Goal: Task Accomplishment & Management: Manage account settings

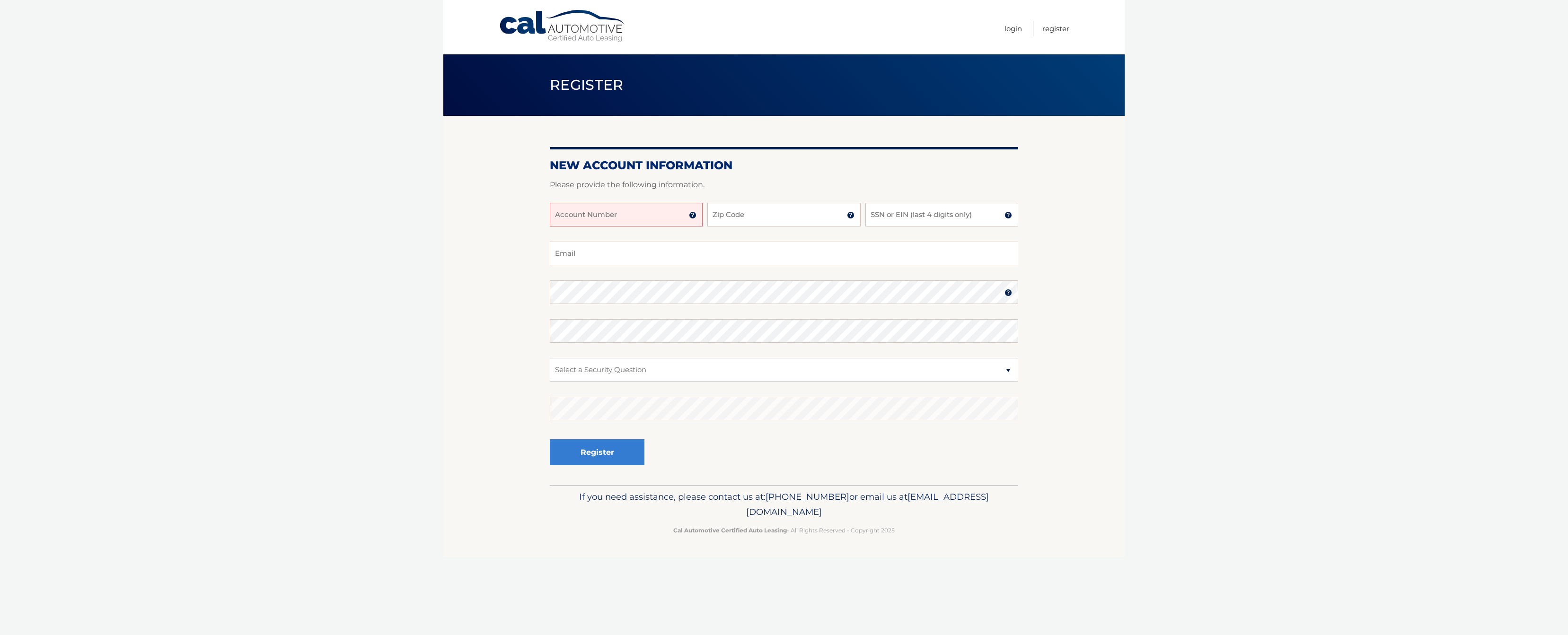
click at [636, 215] on input "Account Number" at bounding box center [626, 214] width 153 height 24
click at [659, 220] on input "Account Number" at bounding box center [626, 214] width 153 height 24
type input "44455993778"
click at [760, 213] on input "Zip Code" at bounding box center [783, 214] width 153 height 24
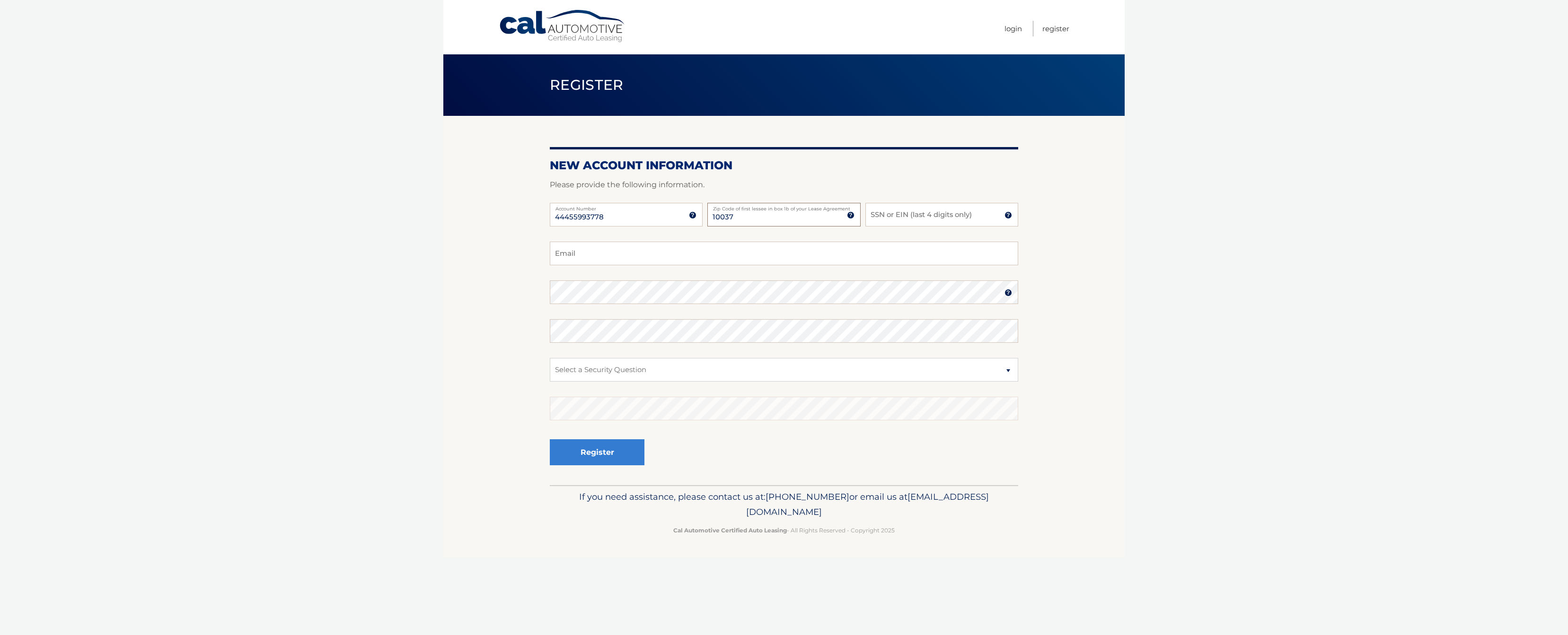
type input "10037"
click at [921, 213] on input "SSN or EIN (last 4 digits only)" at bounding box center [942, 214] width 153 height 24
click at [587, 250] on input "Email" at bounding box center [784, 253] width 469 height 24
type input "angelina.lvc@gmail.com"
click at [863, 232] on div "44455993778 Account Number 11 digit account number provided on your coupon book…" at bounding box center [784, 222] width 469 height 39
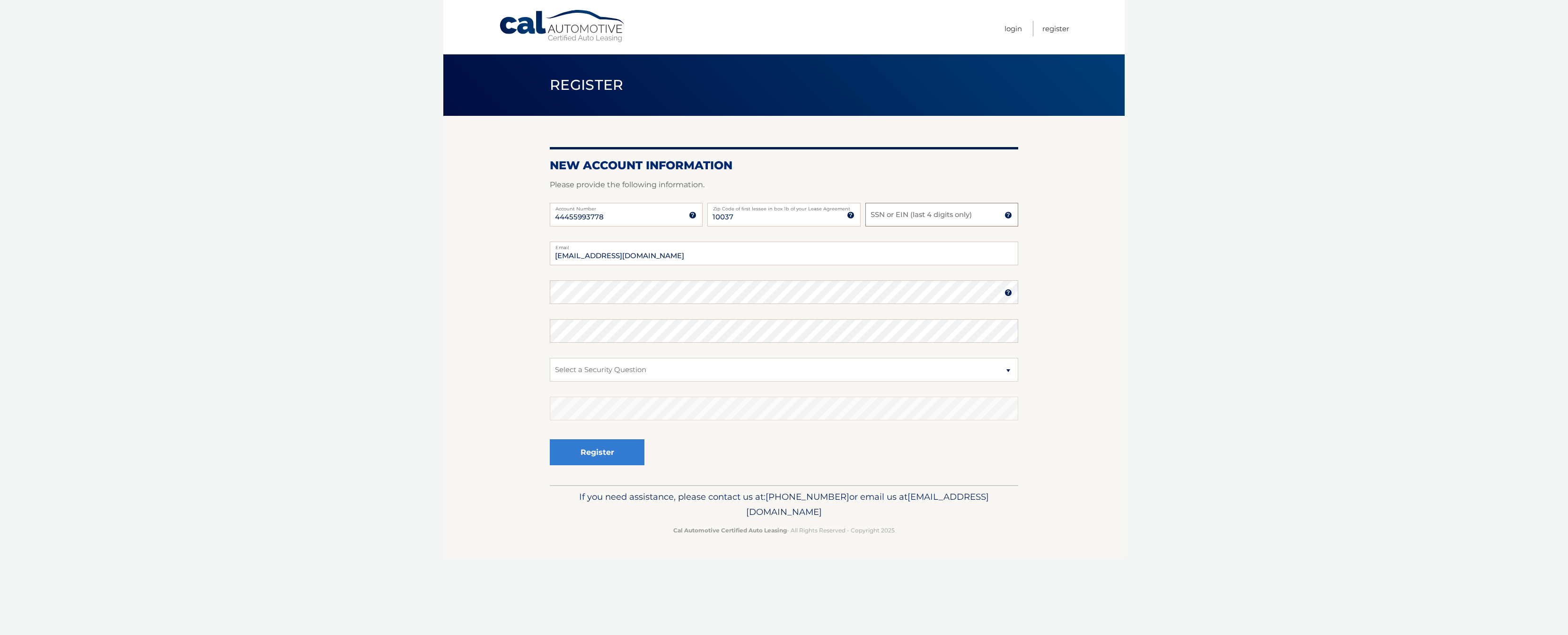
click at [889, 217] on input "SSN or EIN (last 4 digits only)" at bounding box center [942, 214] width 153 height 24
click at [887, 217] on input "SSN or EIN (last 4 digits only)" at bounding box center [942, 214] width 153 height 24
click at [894, 217] on input "SSN or EIN (last 4 digits only)" at bounding box center [942, 214] width 153 height 24
click at [890, 216] on input "SSN or EIN (last 4 digits only)" at bounding box center [942, 214] width 153 height 24
type input "7531"
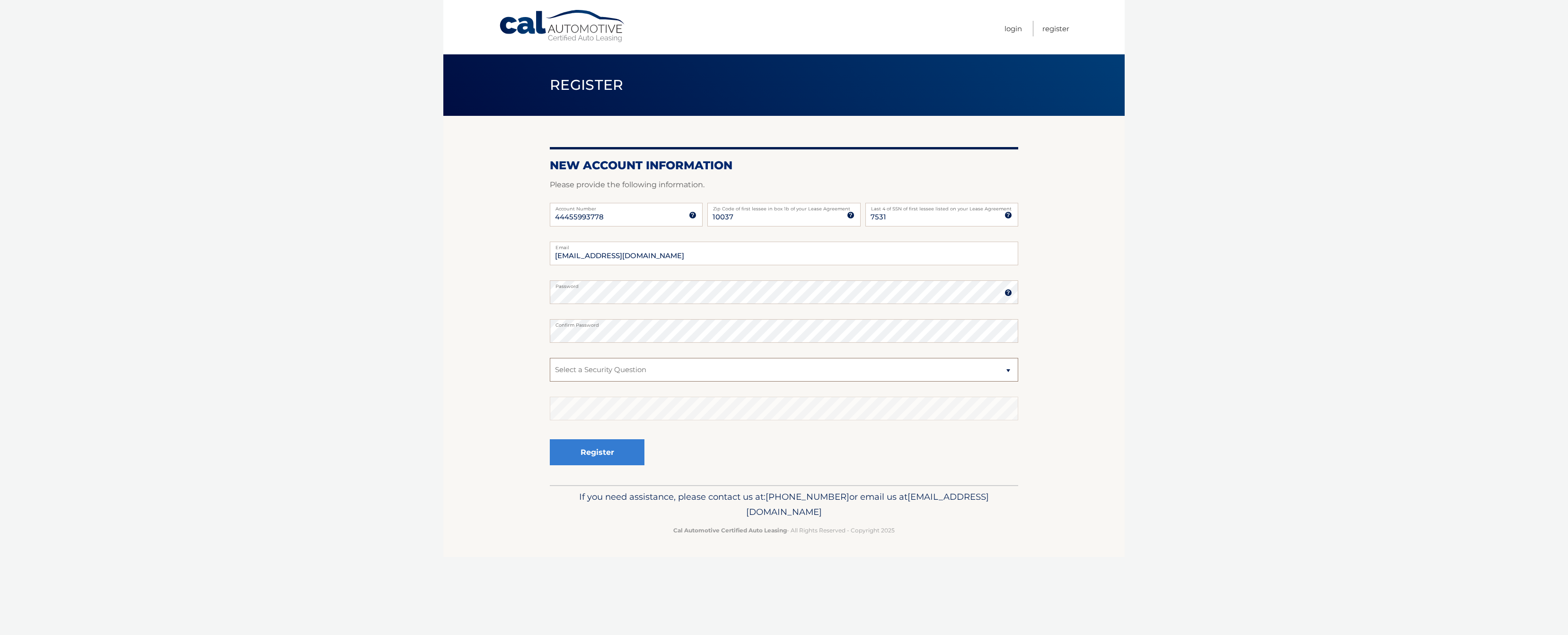
click at [600, 369] on select "Select a Security Question What was the name of your elementary school? What is…" at bounding box center [784, 369] width 469 height 24
select select "4"
click at [550, 358] on select "Select a Security Question What was the name of your elementary school? What is…" at bounding box center [784, 369] width 469 height 24
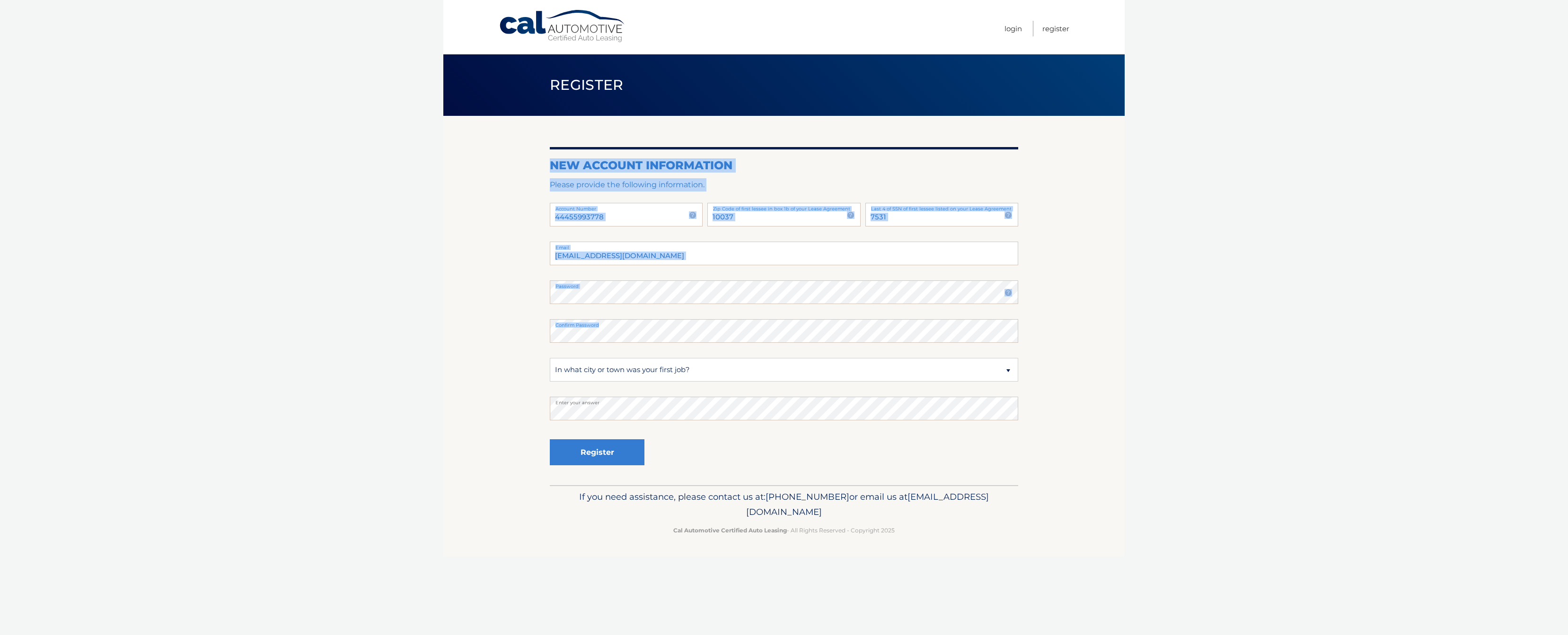
drag, startPoint x: 523, startPoint y: 369, endPoint x: 696, endPoint y: 365, distance: 173.0
click at [696, 365] on section "New Account Information Please provide the following information. 44455993778 A…" at bounding box center [783, 300] width 681 height 369
click at [718, 354] on fieldset "angelina.lvc@gmail.com Email Password Password should be a minimum of 6 charact…" at bounding box center [784, 363] width 469 height 243
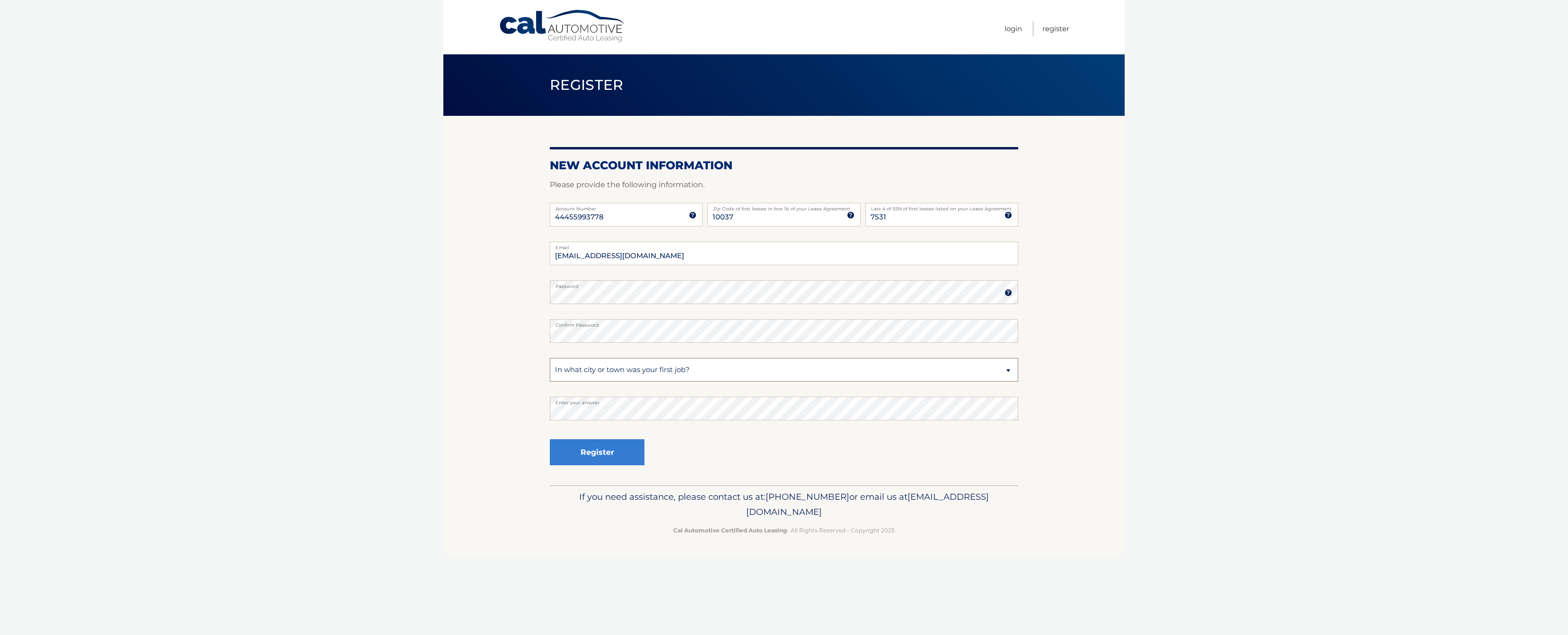
click at [724, 370] on select "Select a Security Question What was the name of your elementary school? What is…" at bounding box center [784, 369] width 469 height 24
click at [597, 457] on button "Register" at bounding box center [597, 452] width 94 height 26
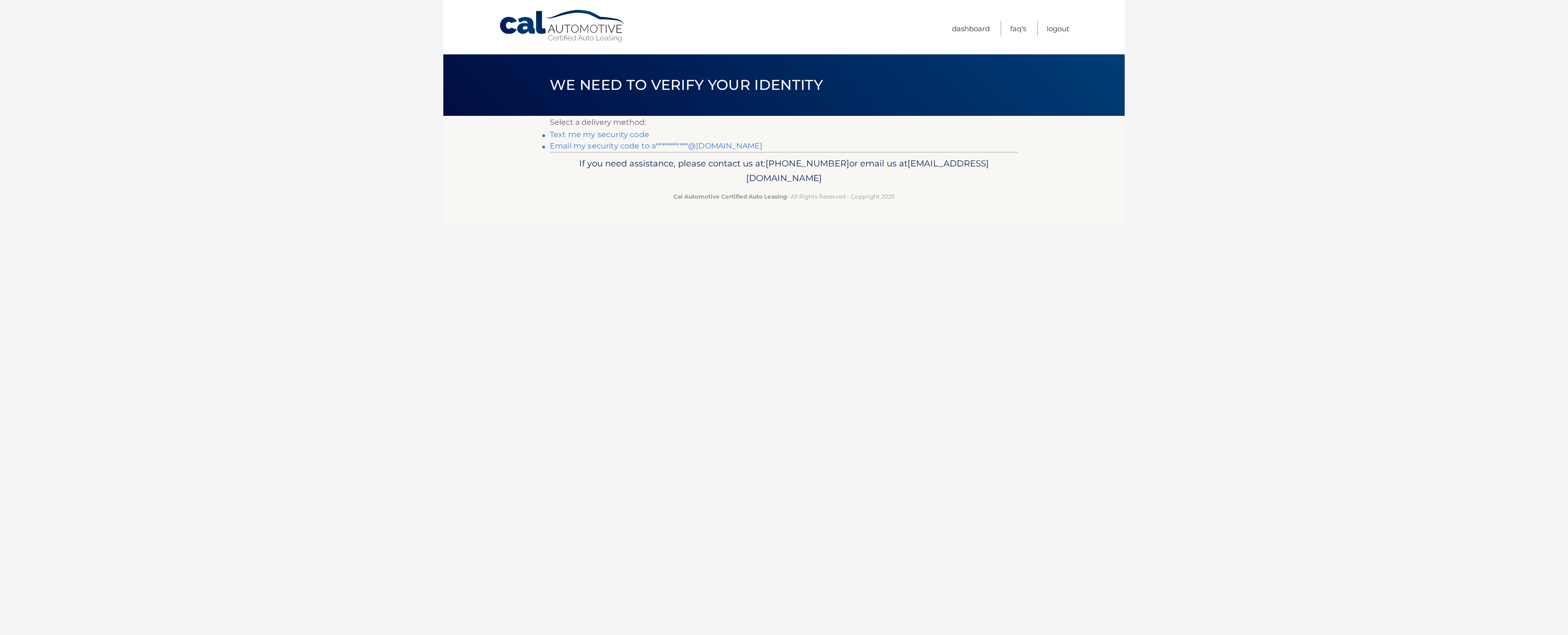
click at [621, 147] on link "**********" at bounding box center [656, 145] width 212 height 9
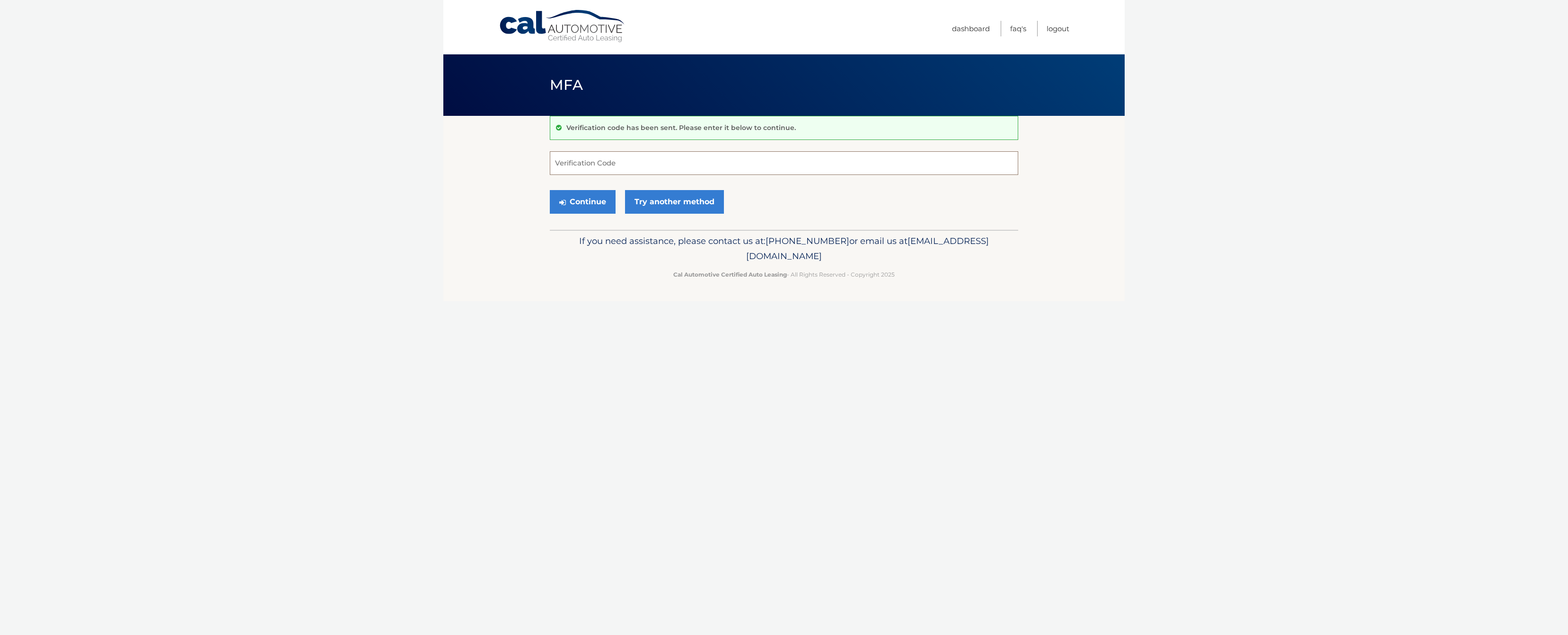
click at [821, 162] on input "Verification Code" at bounding box center [784, 163] width 469 height 24
paste input "708697"
type input "708697"
click at [598, 205] on button "Continue" at bounding box center [583, 201] width 66 height 24
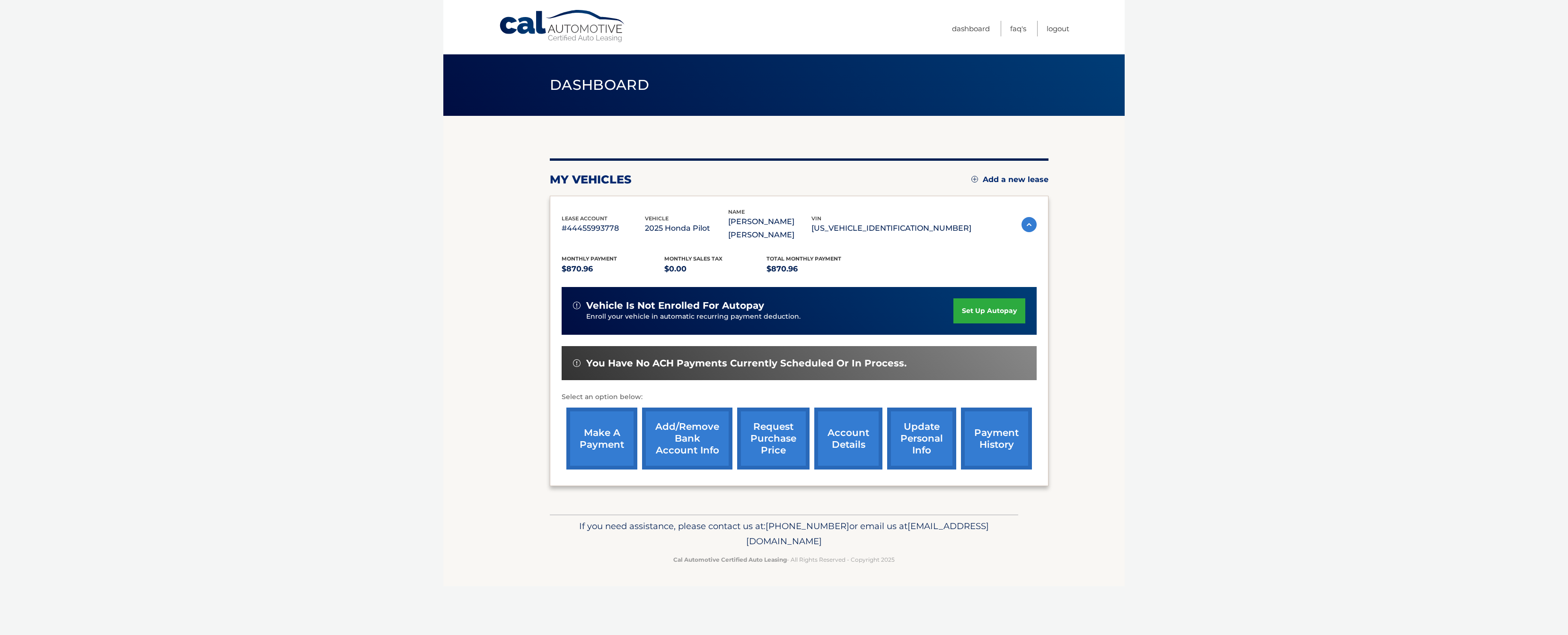
click at [978, 314] on link "set up autopay" at bounding box center [989, 310] width 72 height 25
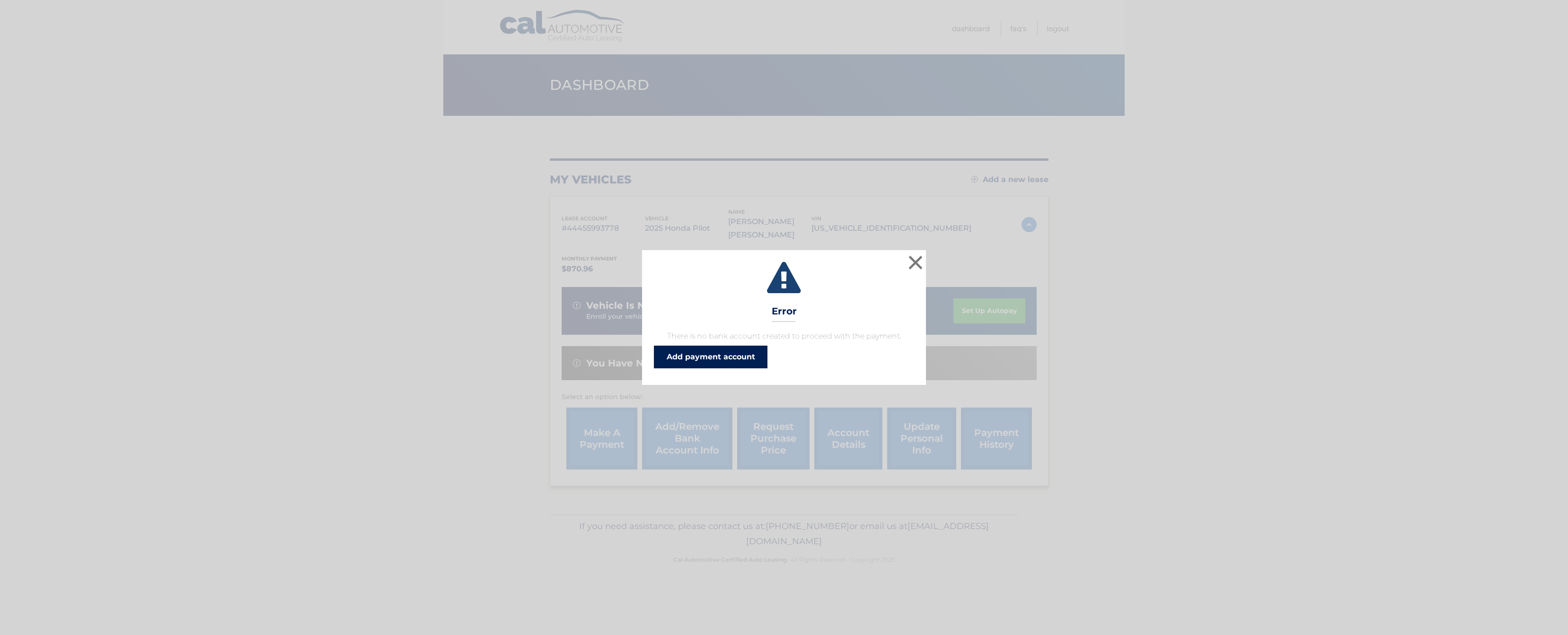
click at [749, 359] on link "Add payment account" at bounding box center [710, 356] width 114 height 23
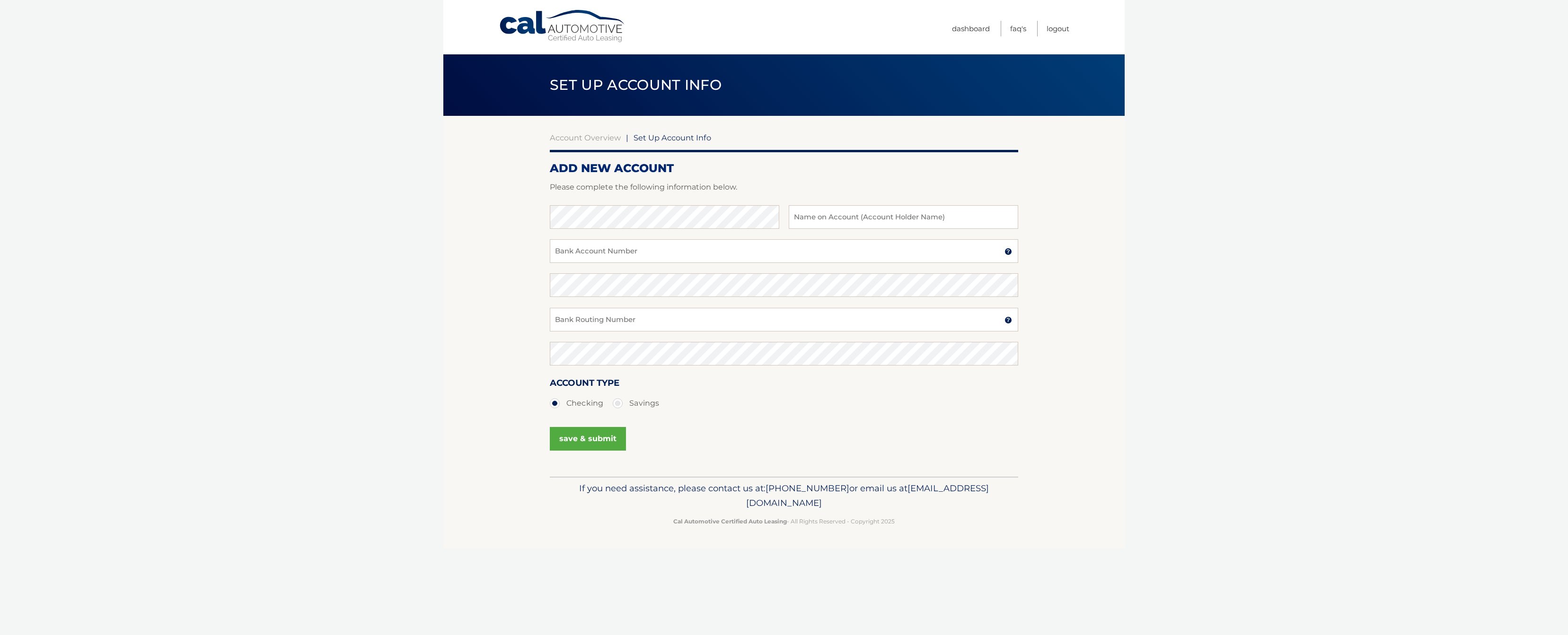
click at [466, 222] on section "Account Overview | Set Up Account Info ADD NEW ACCOUNT Please complete the foll…" at bounding box center [783, 296] width 681 height 361
type input "Angelina Vasquez"
click at [566, 252] on input "Bank Account Number" at bounding box center [784, 251] width 469 height 24
type input "9992202369"
click at [591, 319] on input "Bank Routing Number" at bounding box center [784, 319] width 469 height 24
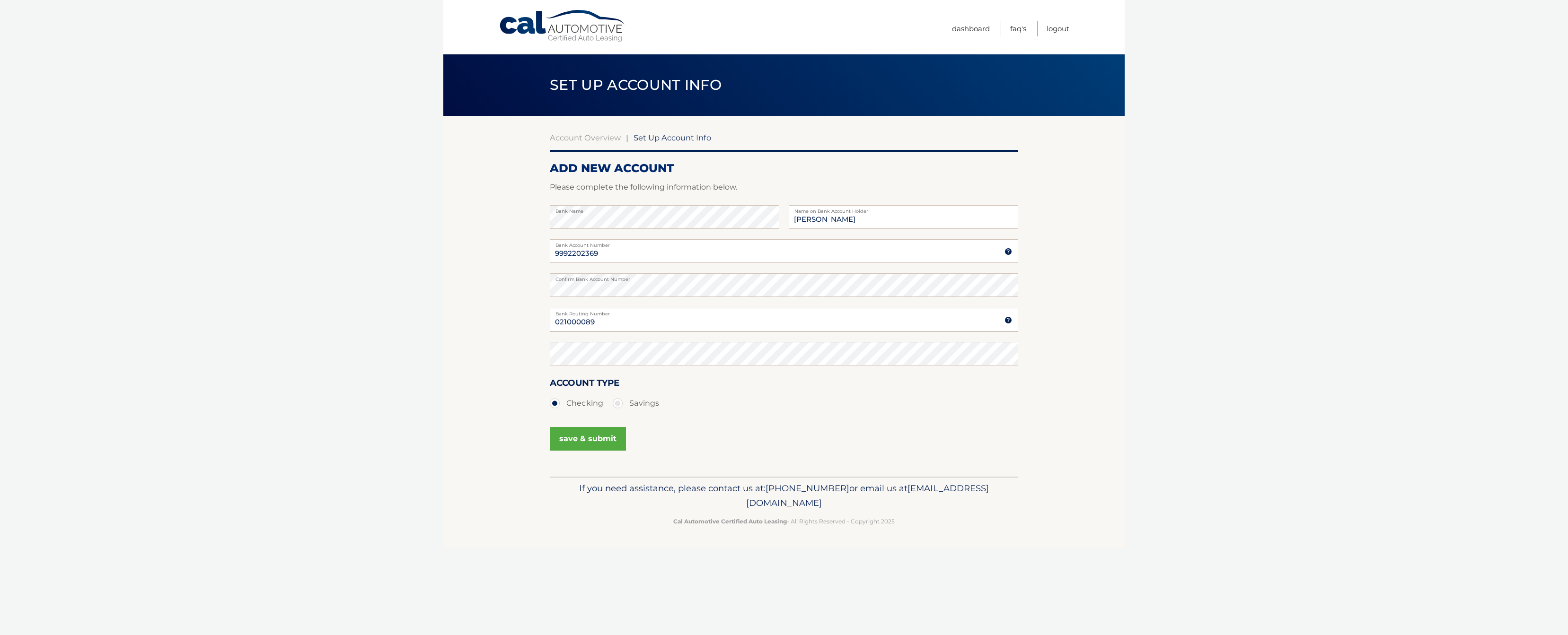
type input "021000089"
click at [579, 438] on button "save & submit" at bounding box center [587, 439] width 76 height 24
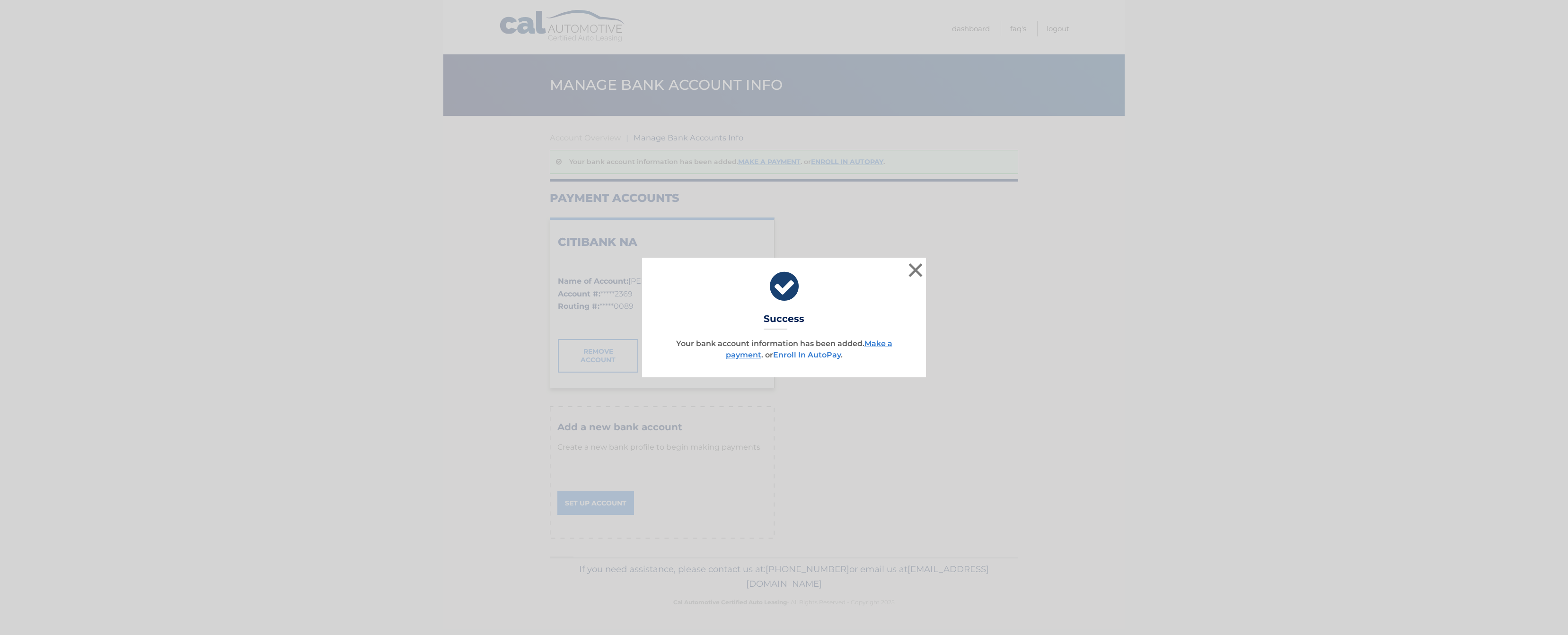
click at [815, 355] on link "Enroll In AutoPay" at bounding box center [807, 355] width 68 height 9
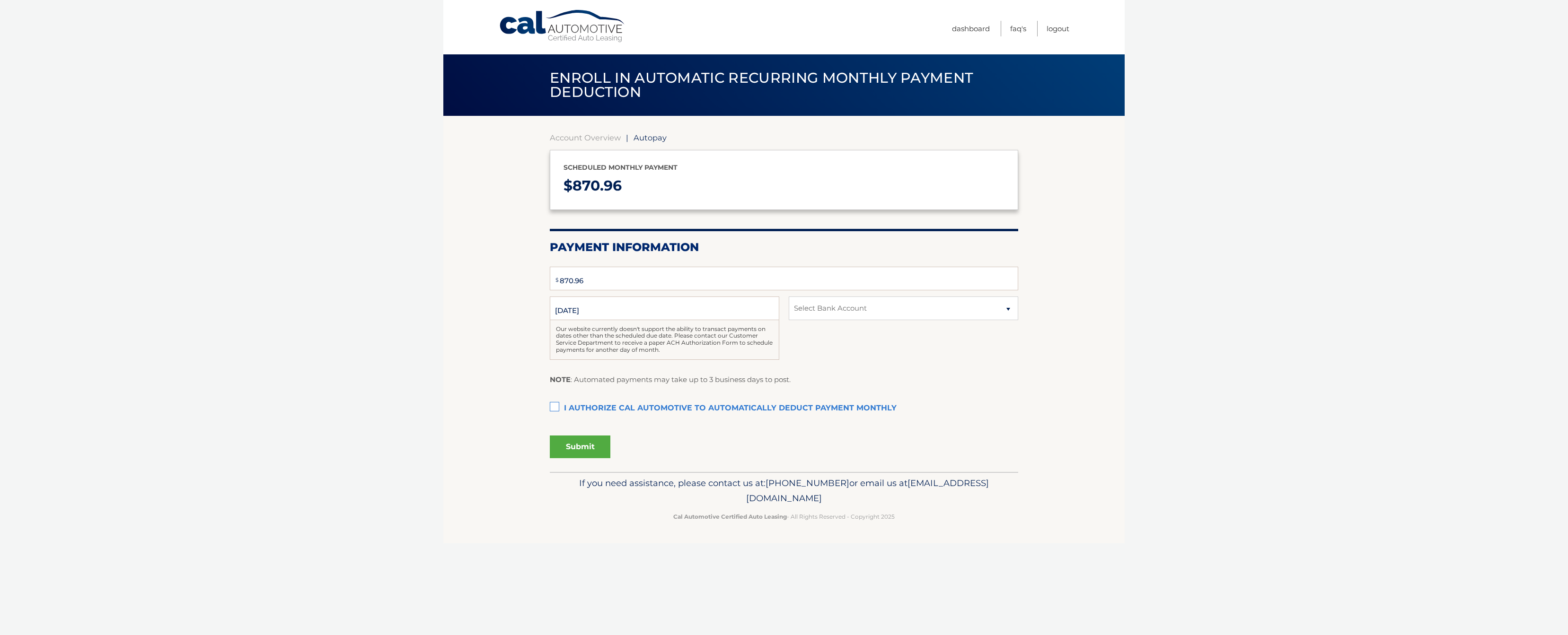
select select "ZWMyMGNhYTUtODdkOS00YjZhLWE5ZTktM2MzYzc1YWFjZjEw"
click at [556, 408] on label "I authorize cal automotive to automatically deduct payment monthly This checkbo…" at bounding box center [784, 408] width 469 height 19
click at [0, 0] on input "I authorize cal automotive to automatically deduct payment monthly This checkbo…" at bounding box center [0, 0] width 0 height 0
click at [585, 451] on button "Submit" at bounding box center [579, 446] width 60 height 23
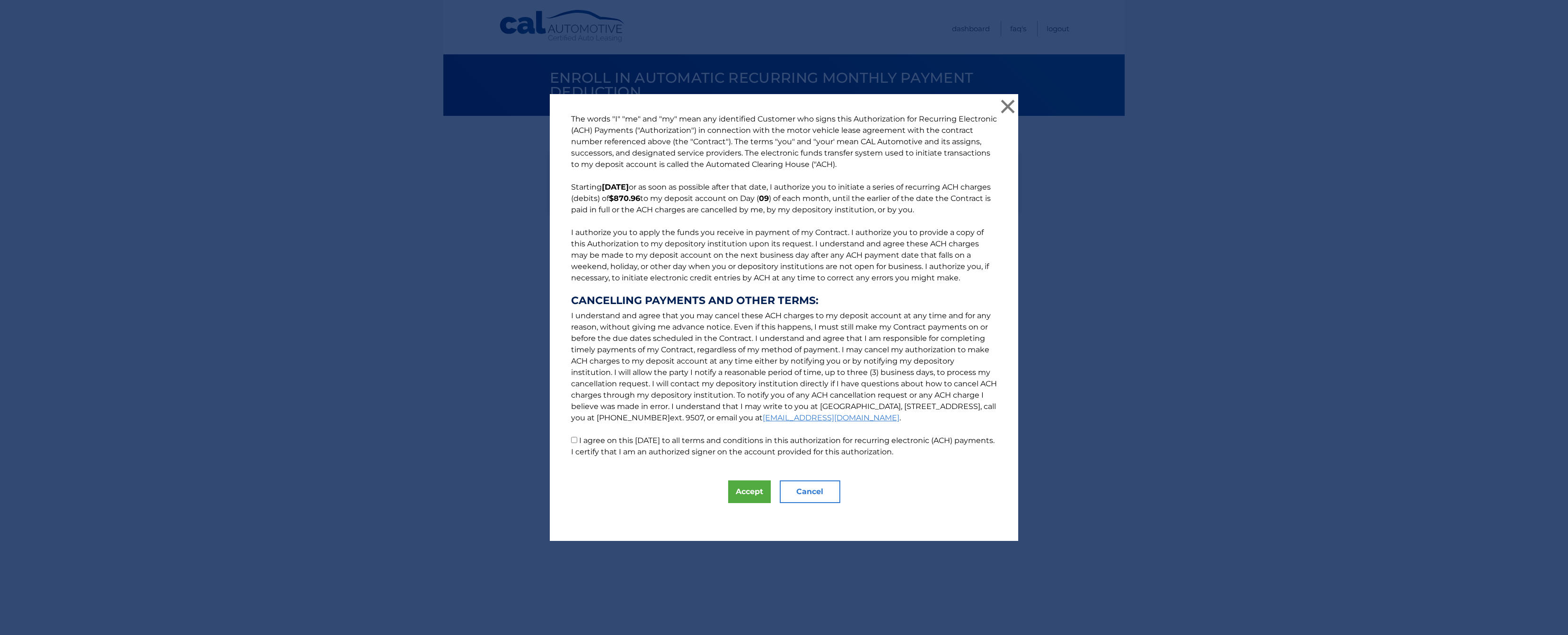
click at [741, 440] on label "I agree on this [DATE] to all terms and conditions in this authorization for re…" at bounding box center [783, 446] width 424 height 20
click at [577, 440] on input "I agree on this 09/08/2025 to all terms and conditions in this authorization fo…" at bounding box center [574, 440] width 6 height 6
checkbox input "true"
click at [745, 494] on button "Accept" at bounding box center [749, 491] width 43 height 23
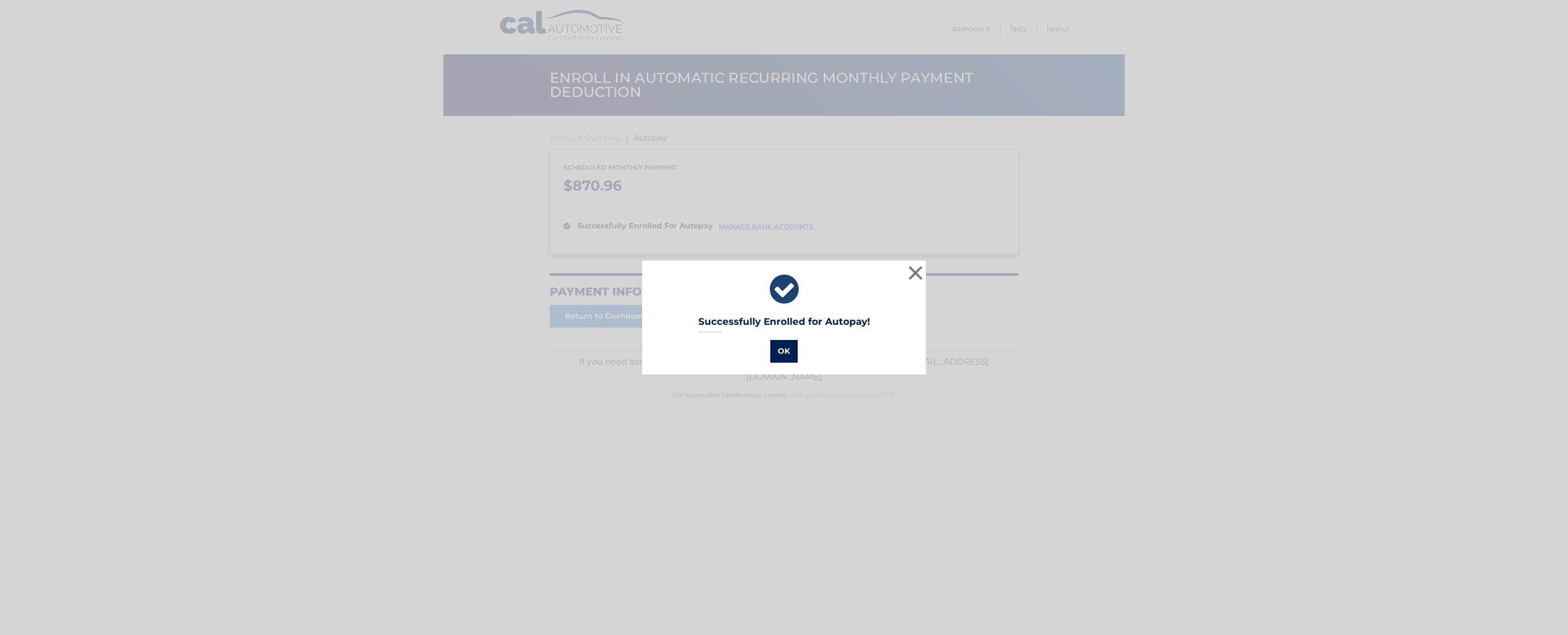
click at [793, 350] on button "OK" at bounding box center [783, 351] width 27 height 23
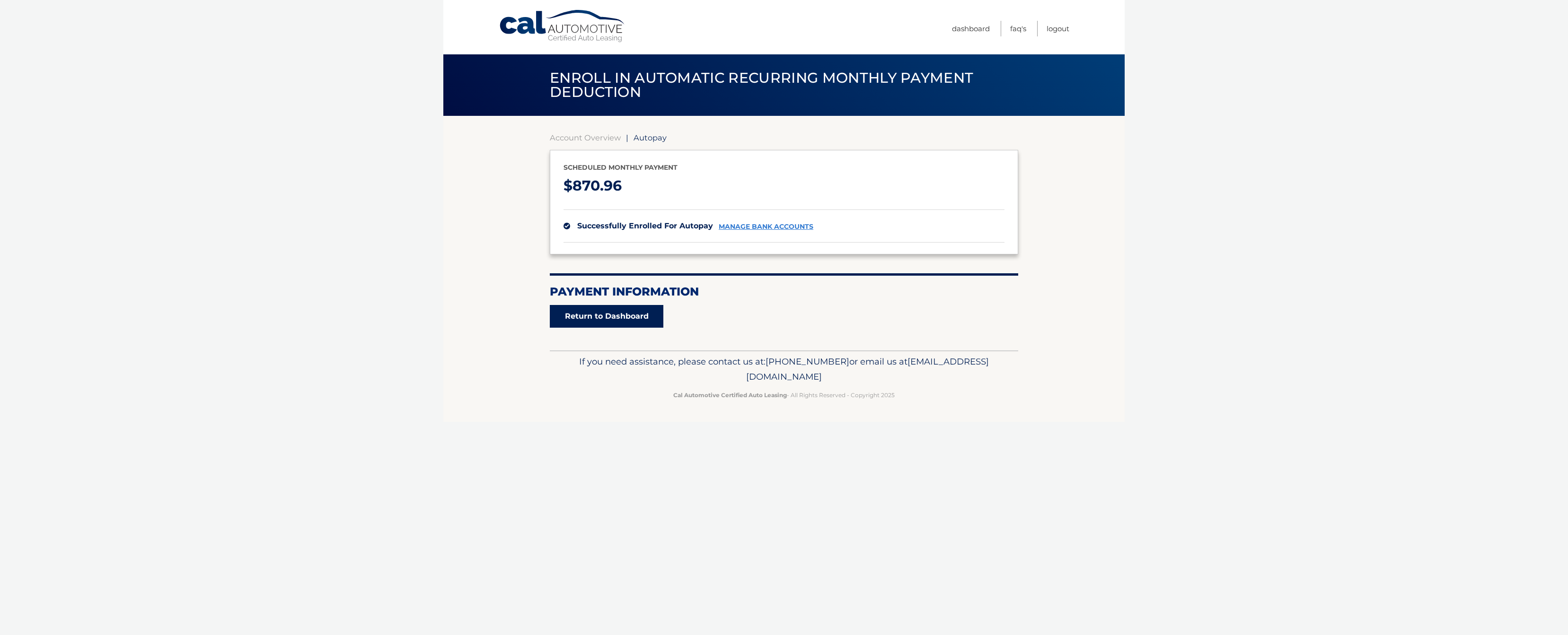
click at [595, 309] on link "Return to Dashboard" at bounding box center [606, 316] width 114 height 23
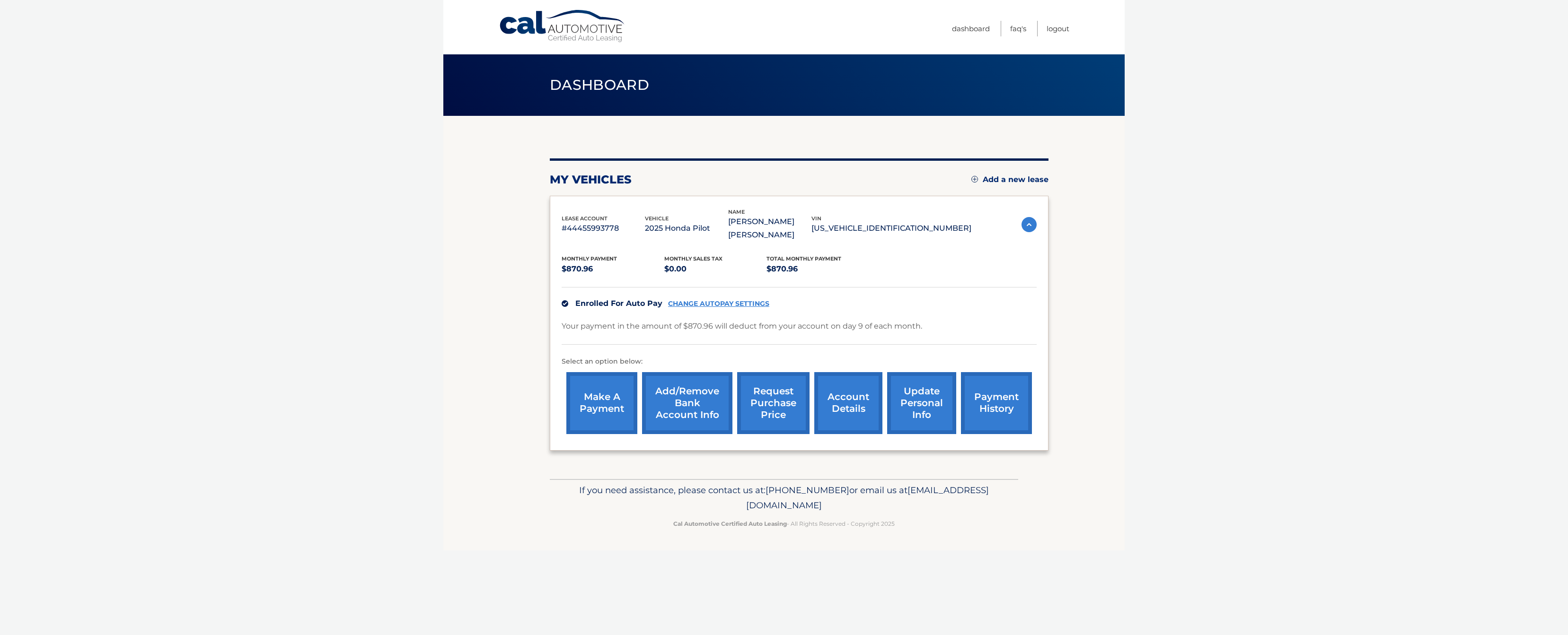
click at [729, 305] on link "CHANGE AUTOPAY SETTINGS" at bounding box center [719, 304] width 101 height 8
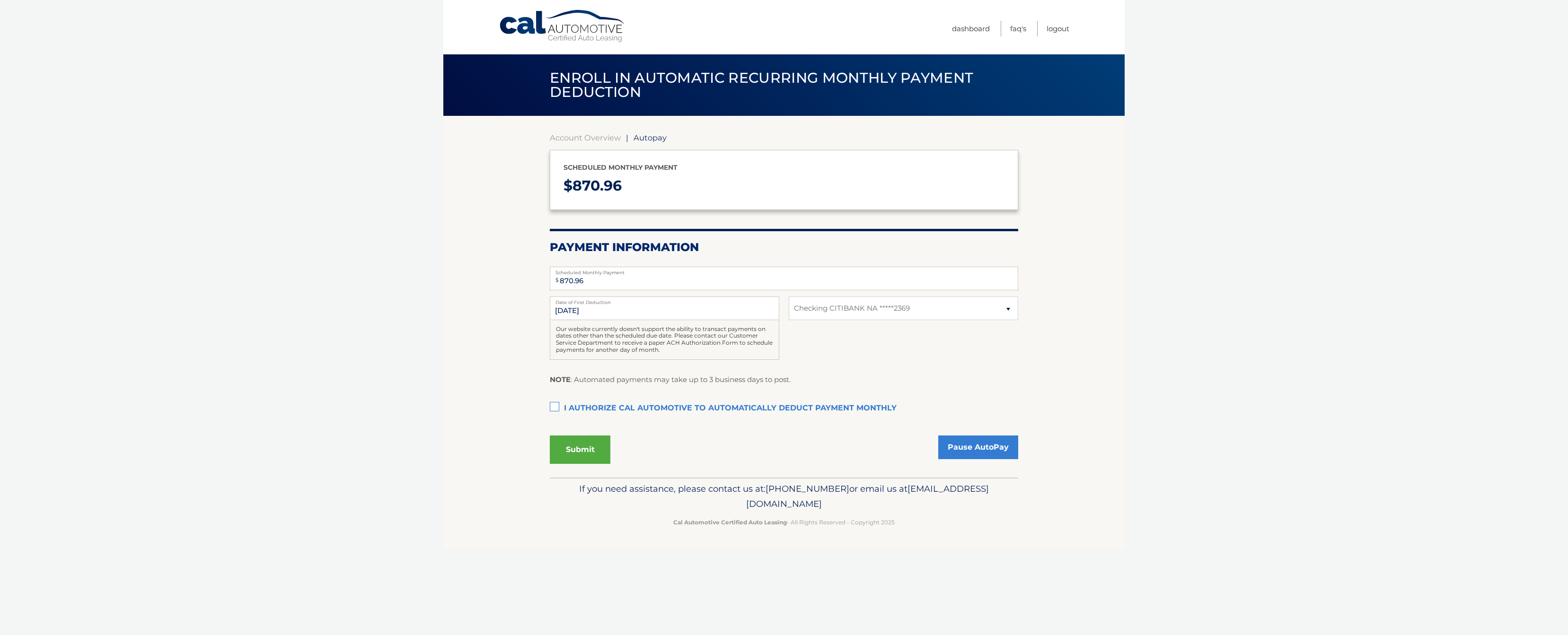
select select "ZWMyMGNhYTUtODdkOS00YjZhLWE5ZTktM2MzYzc1YWFjZjEw"
click at [566, 313] on input "9/9/2025" at bounding box center [664, 308] width 229 height 24
click at [565, 307] on input "9/9/2025" at bounding box center [664, 308] width 229 height 24
click at [583, 141] on link "Account Overview" at bounding box center [585, 137] width 71 height 10
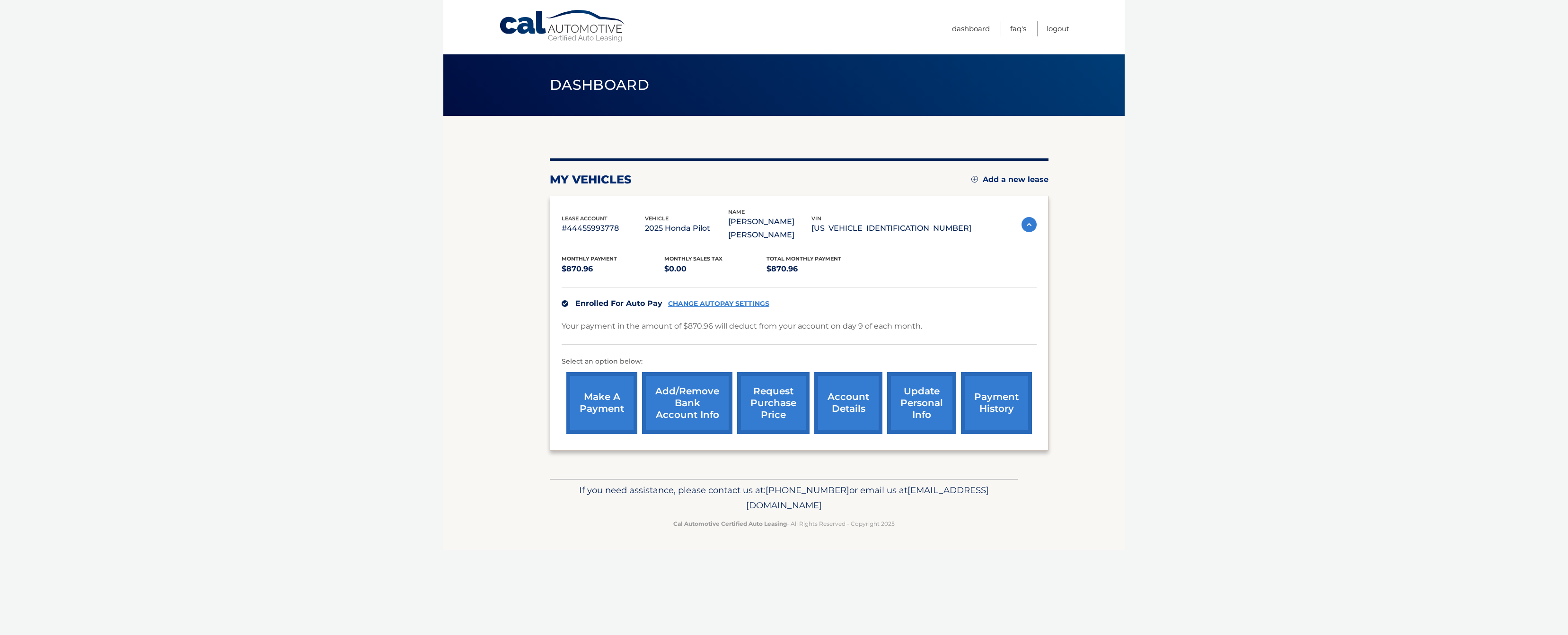
click at [985, 404] on link "payment history" at bounding box center [996, 403] width 71 height 62
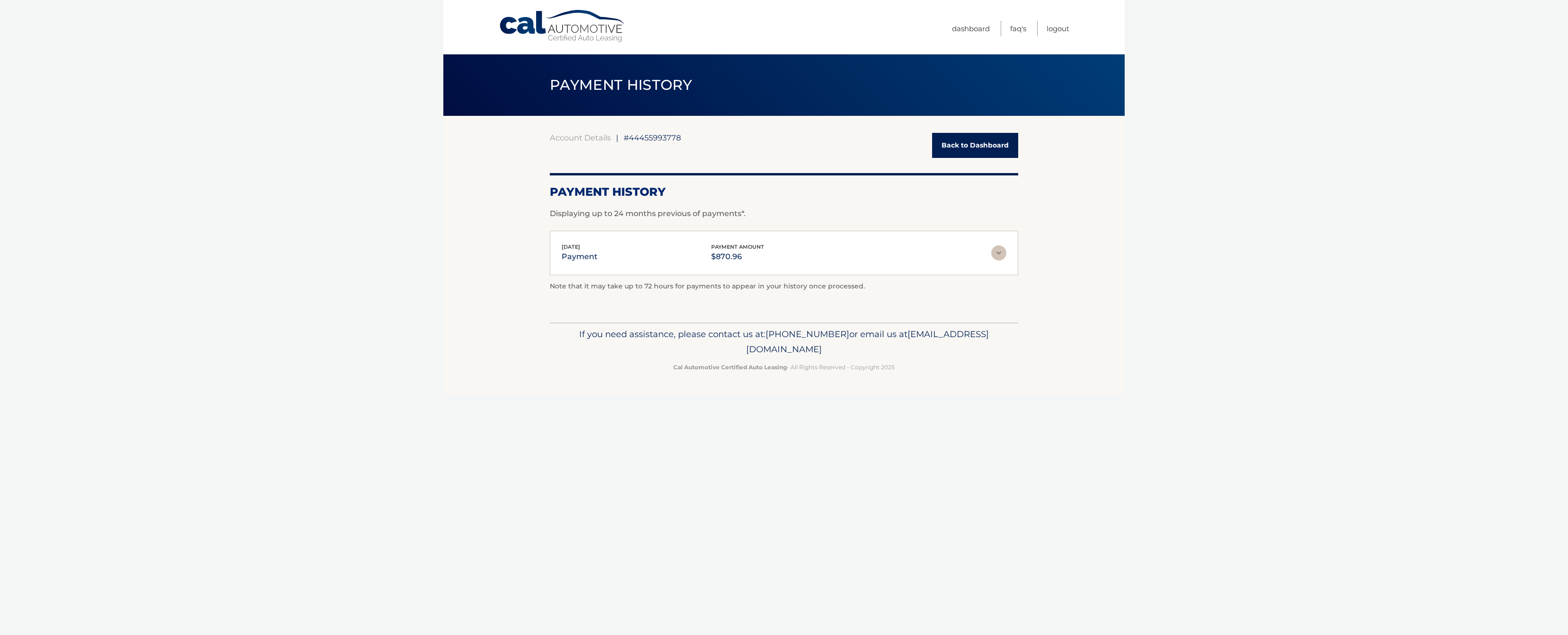
click at [1000, 262] on div "[DATE] payment payment amount $870.96" at bounding box center [784, 253] width 445 height 21
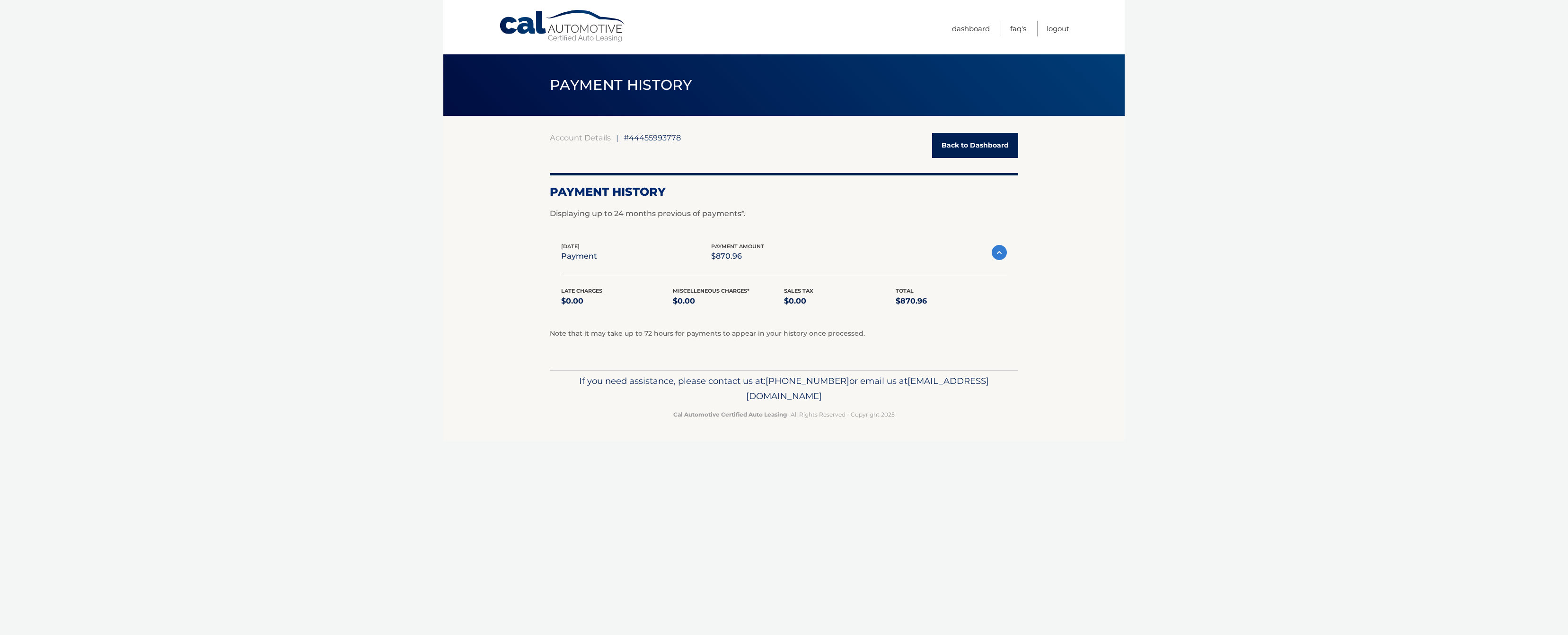
click at [999, 254] on img at bounding box center [999, 252] width 15 height 15
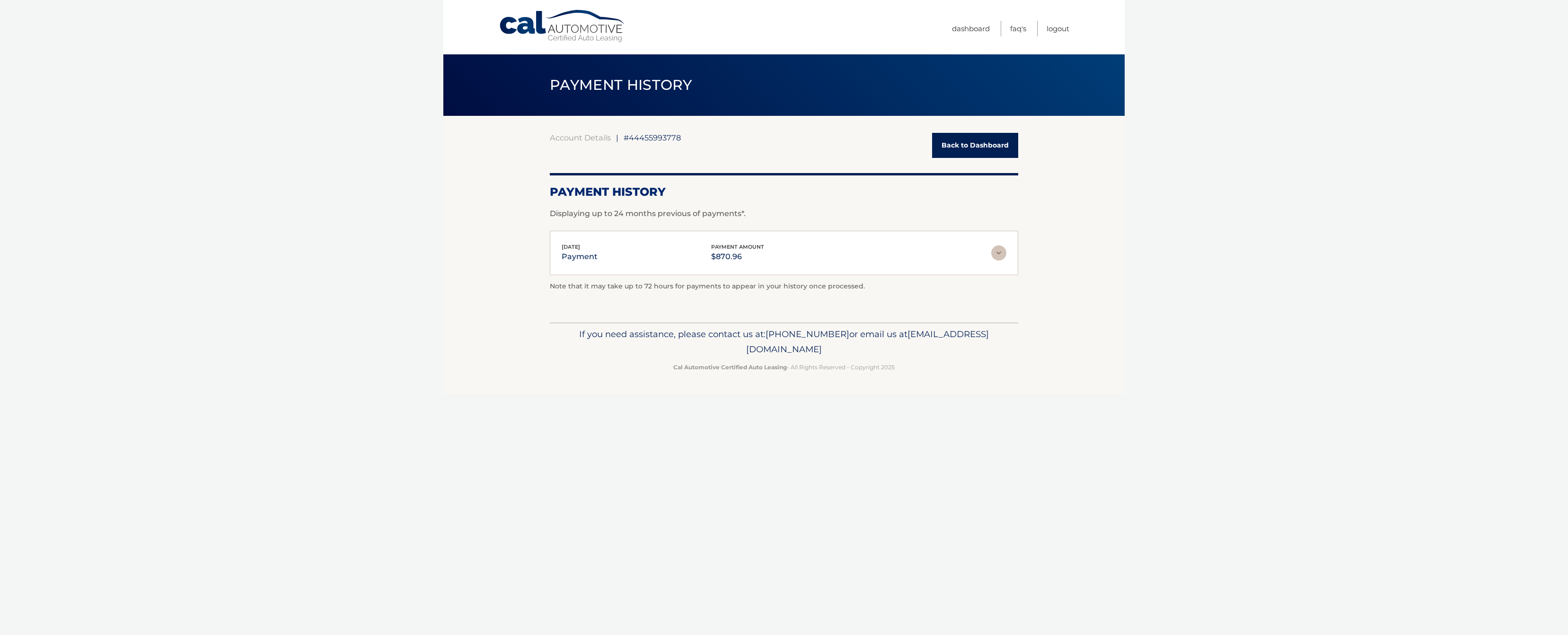
click at [999, 254] on img at bounding box center [998, 252] width 15 height 15
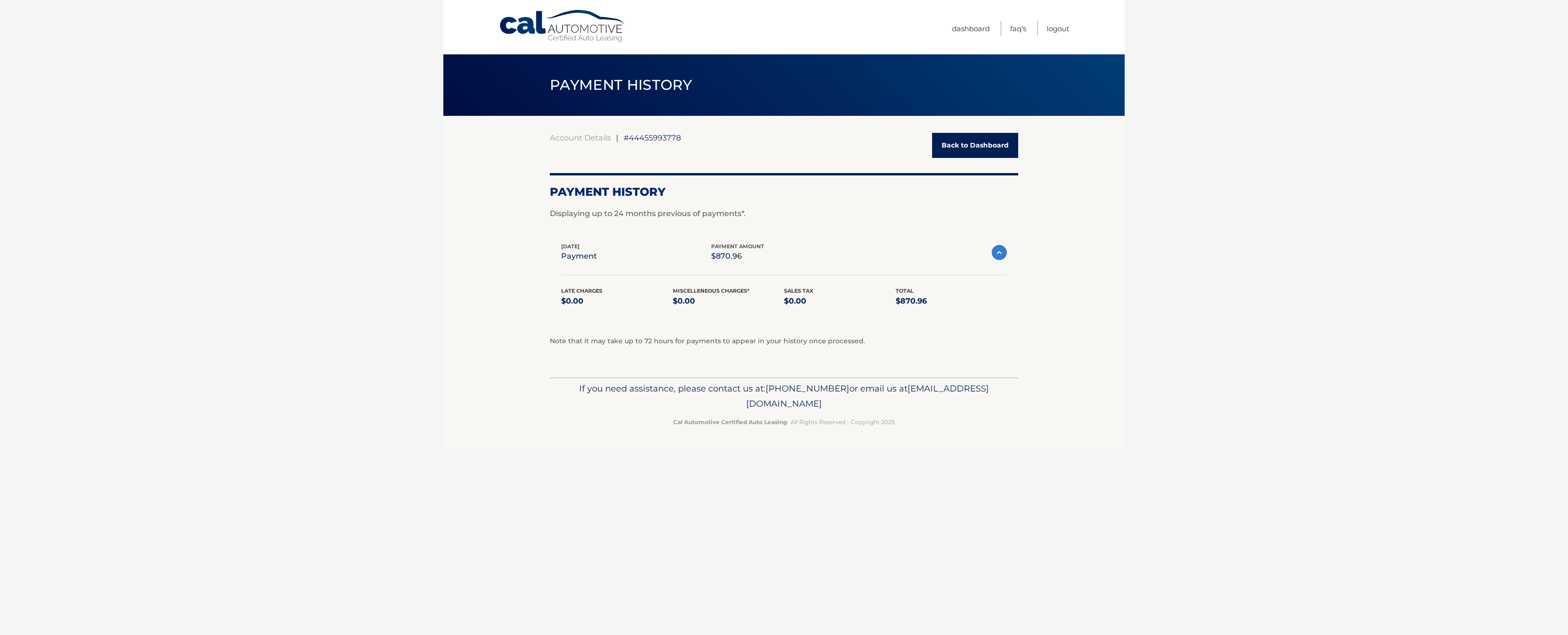
click at [968, 151] on link "Back to Dashboard" at bounding box center [975, 145] width 86 height 25
